Goal: Task Accomplishment & Management: Manage account settings

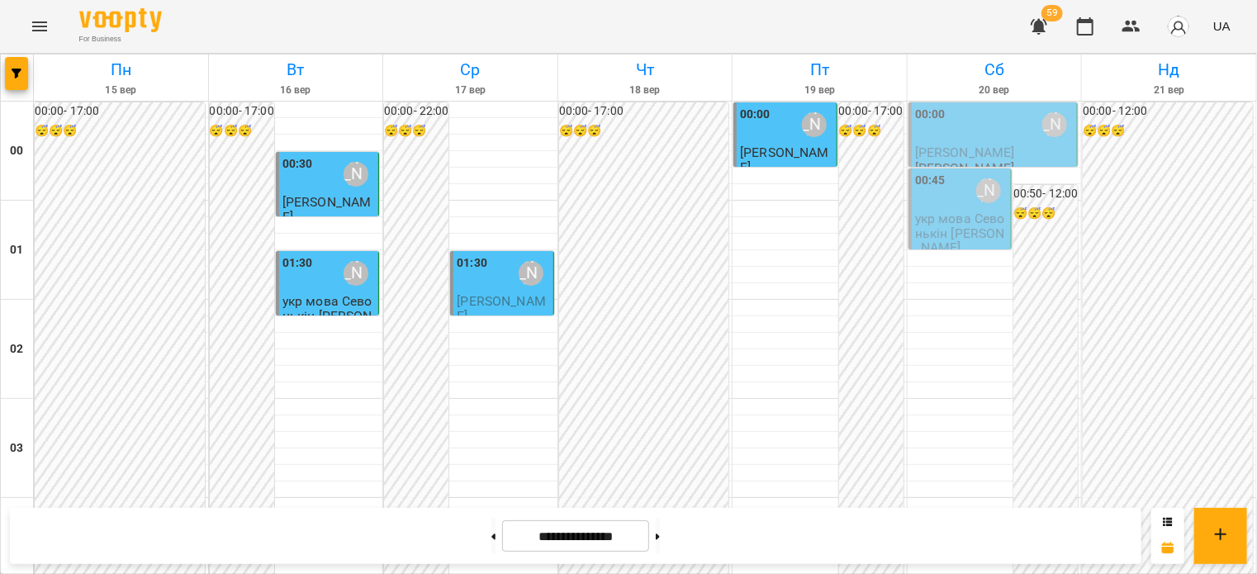
scroll to position [1484, 0]
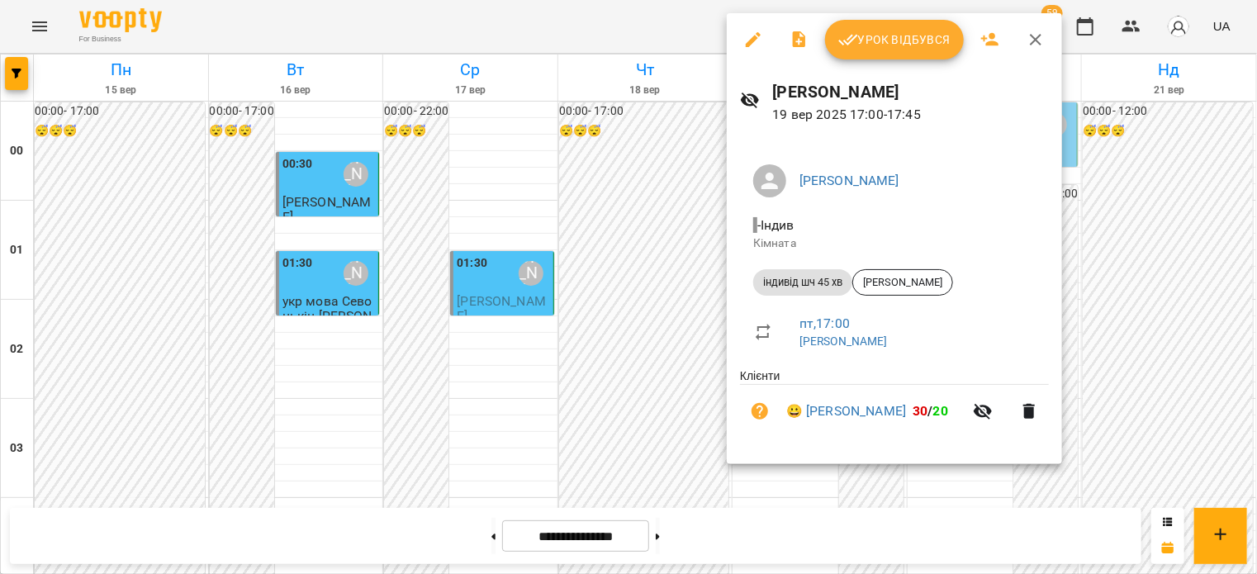
click at [890, 34] on span "Урок відбувся" at bounding box center [894, 40] width 112 height 20
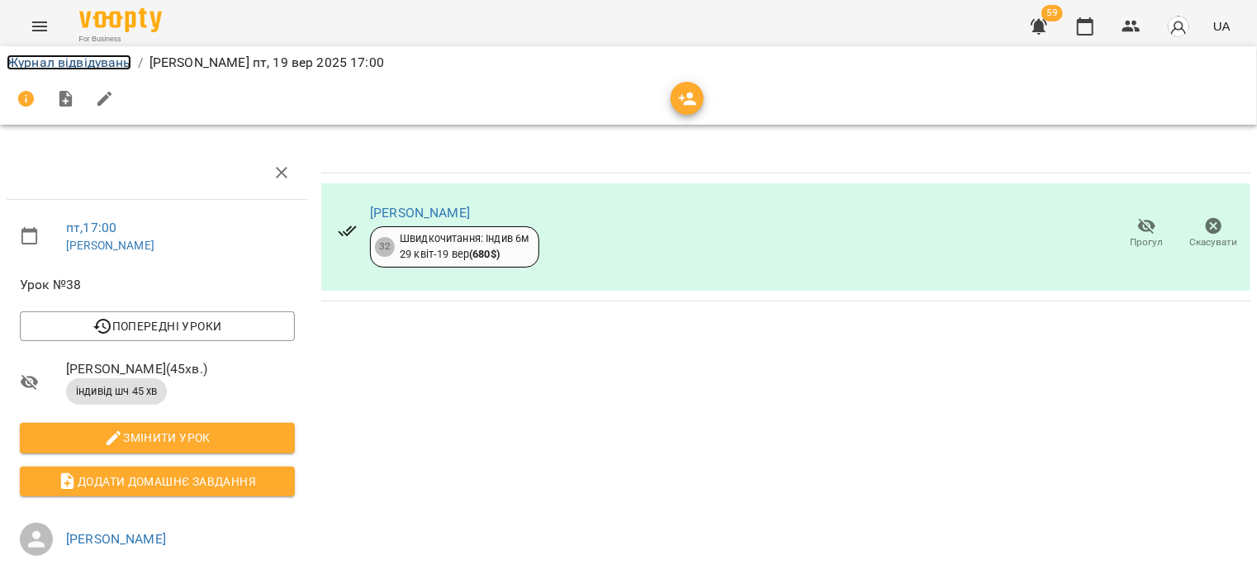
click at [41, 66] on link "Журнал відвідувань" at bounding box center [69, 63] width 125 height 16
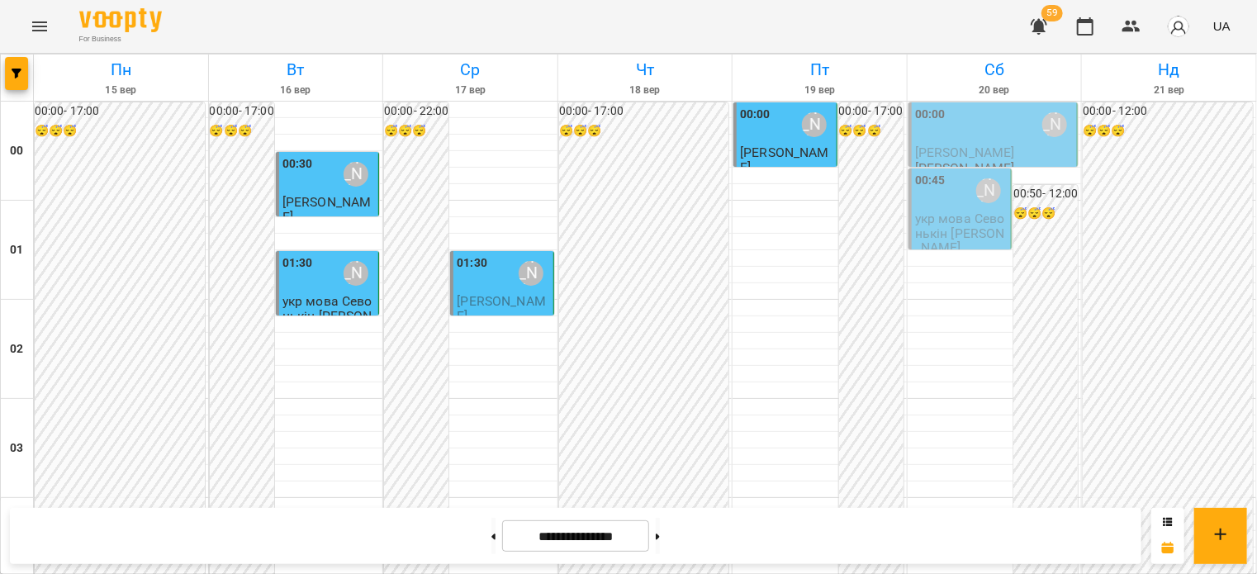
scroll to position [1734, 0]
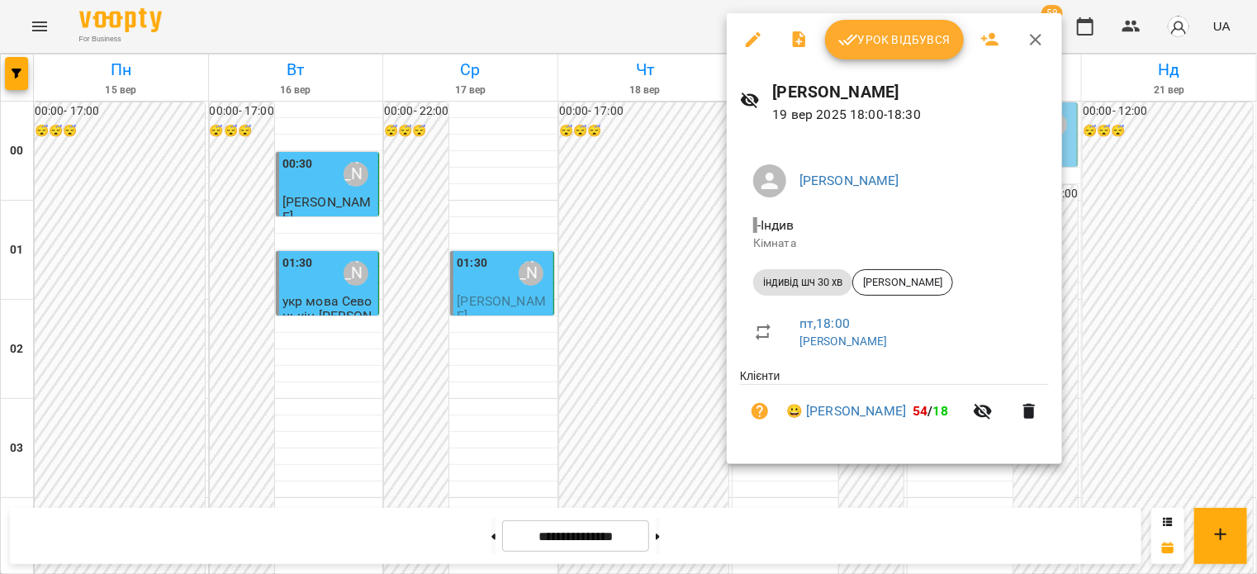
click at [893, 42] on span "Урок відбувся" at bounding box center [894, 40] width 112 height 20
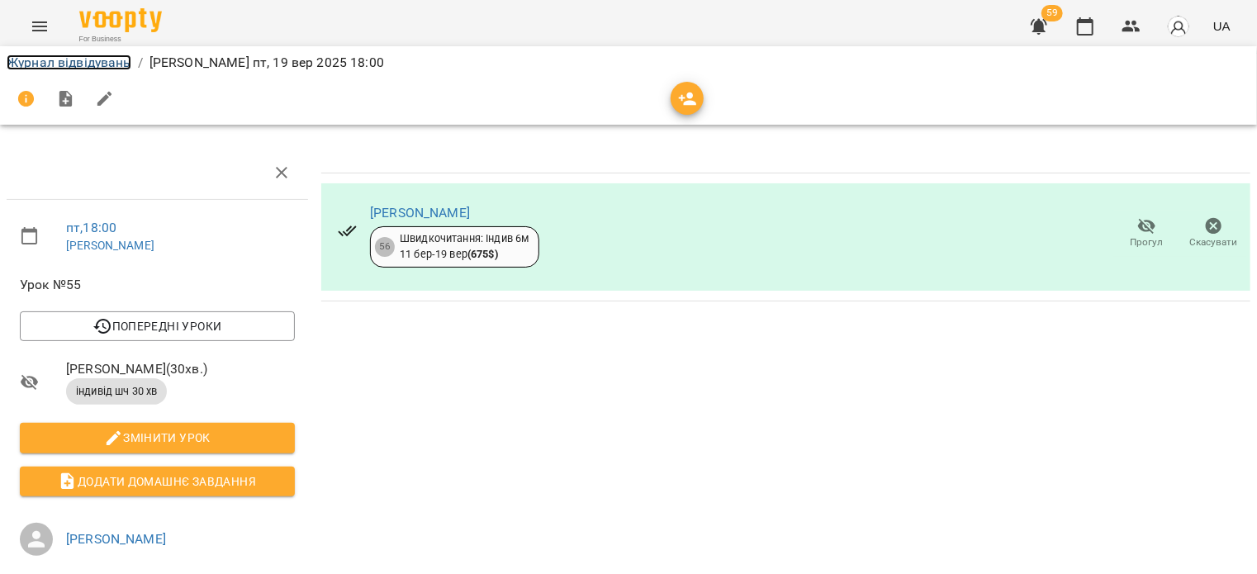
click at [58, 59] on link "Журнал відвідувань" at bounding box center [69, 63] width 125 height 16
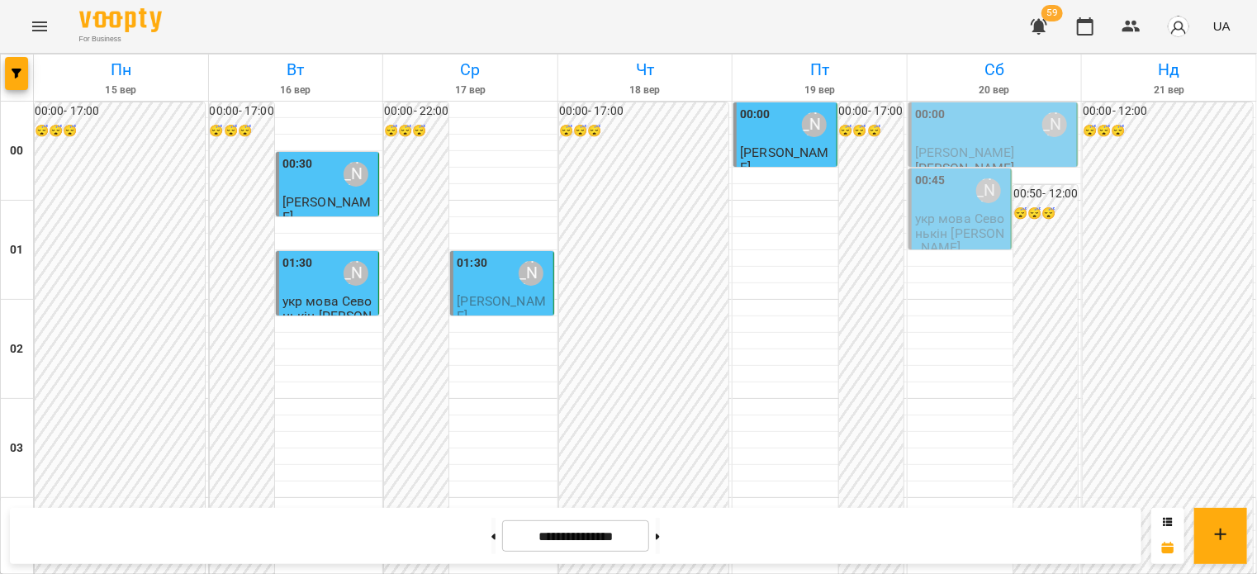
scroll to position [1817, 0]
